Goal: Task Accomplishment & Management: Complete application form

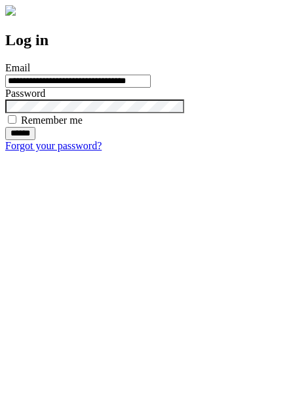
type input "**********"
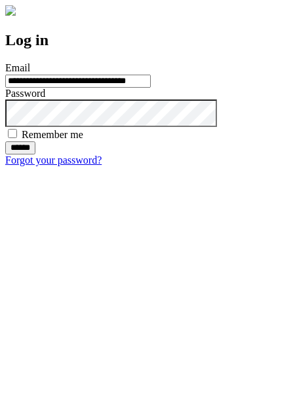
click at [35, 155] on input "******" at bounding box center [20, 148] width 30 height 13
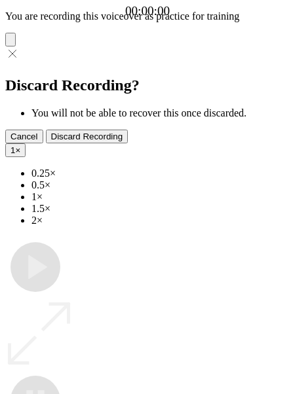
type input "**********"
